Goal: Information Seeking & Learning: Stay updated

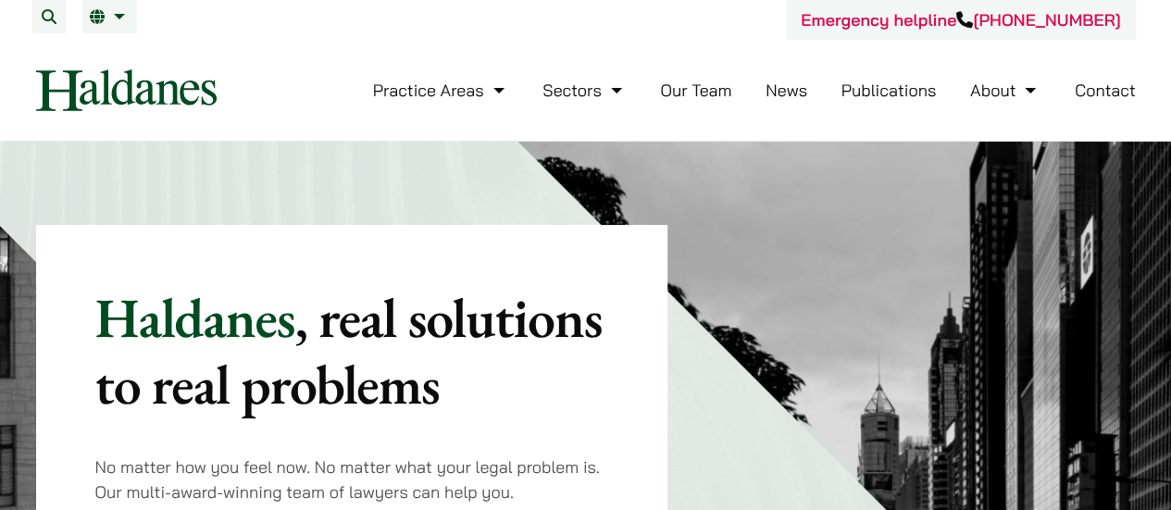
click at [779, 84] on link "News" at bounding box center [787, 90] width 42 height 21
click at [791, 98] on link "News" at bounding box center [787, 90] width 42 height 21
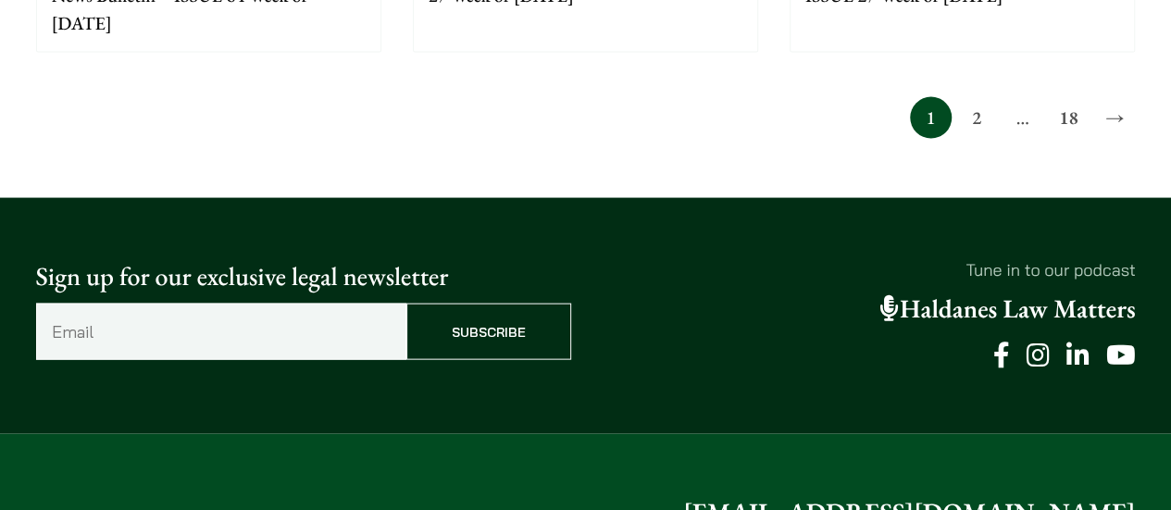
scroll to position [2036, 0]
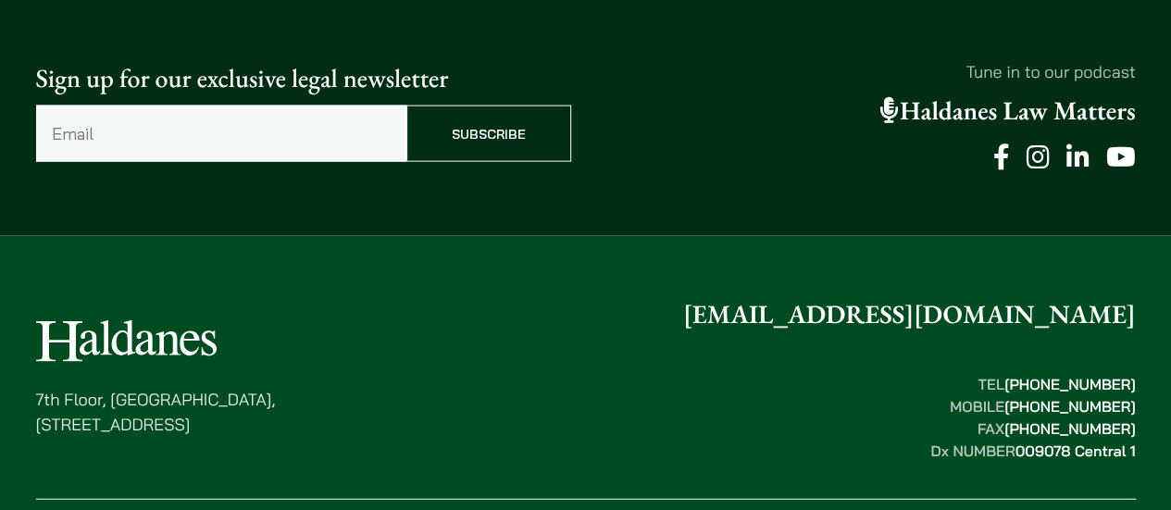
click at [1076, 153] on icon at bounding box center [1076, 157] width 23 height 26
